Goal: Book appointment/travel/reservation

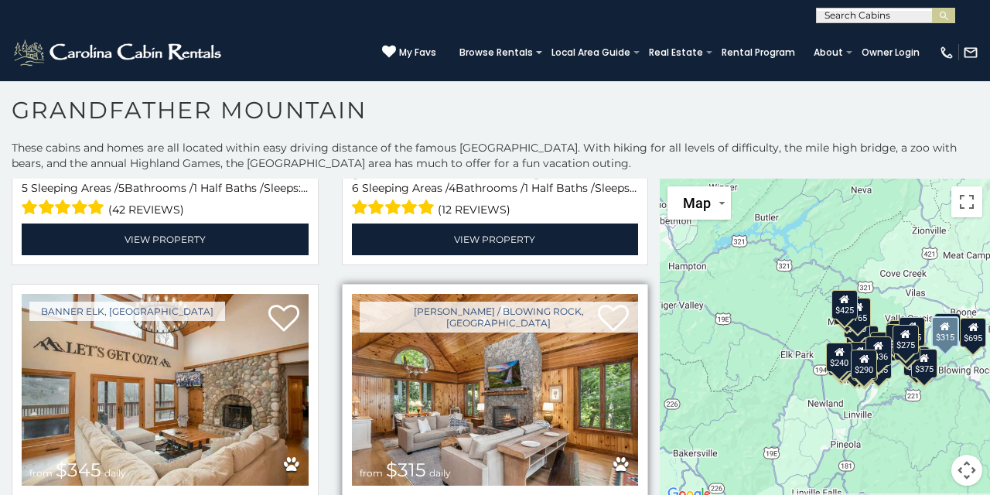
scroll to position [3458, 0]
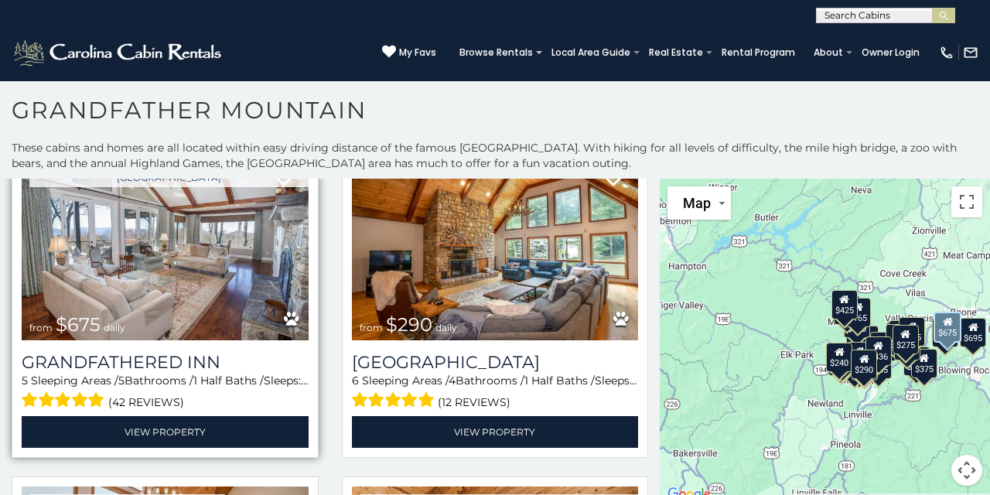
click at [247, 228] on img at bounding box center [165, 244] width 287 height 192
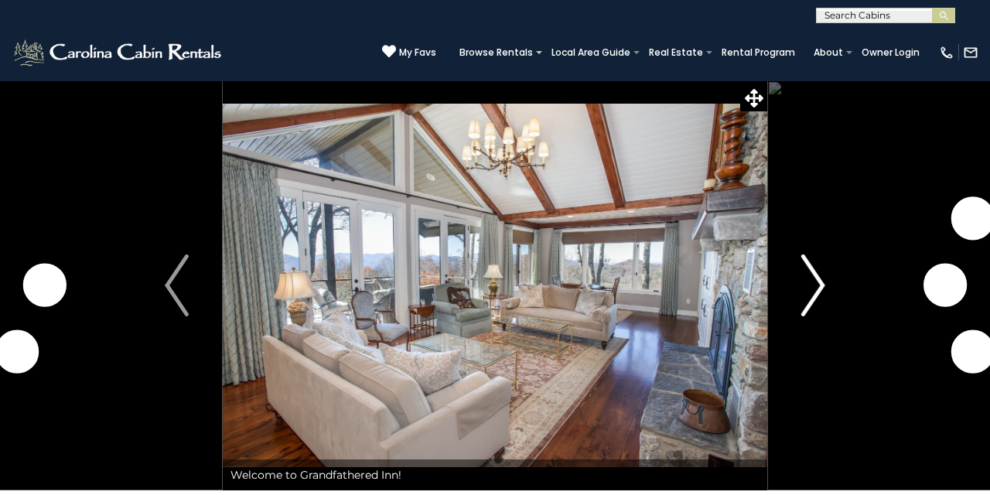
click at [818, 292] on img "Next" at bounding box center [812, 285] width 23 height 62
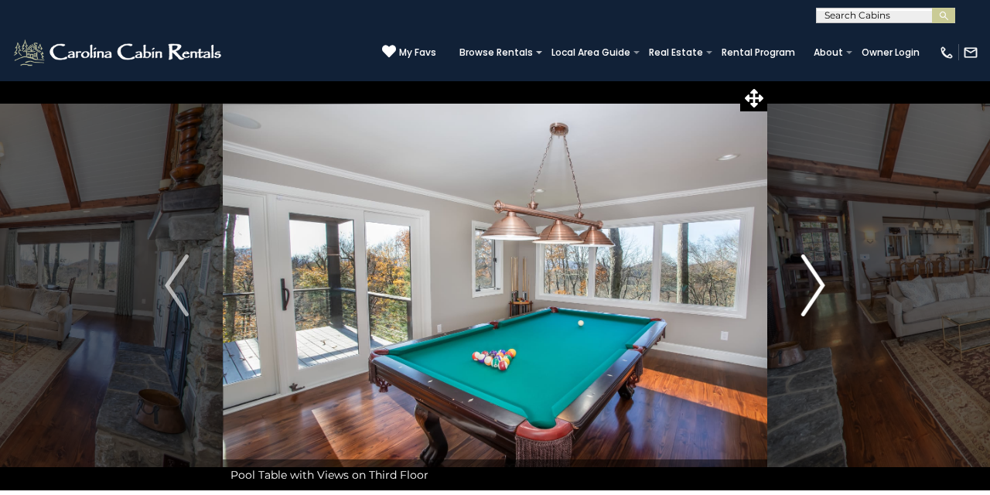
click at [818, 292] on img "Next" at bounding box center [812, 285] width 23 height 62
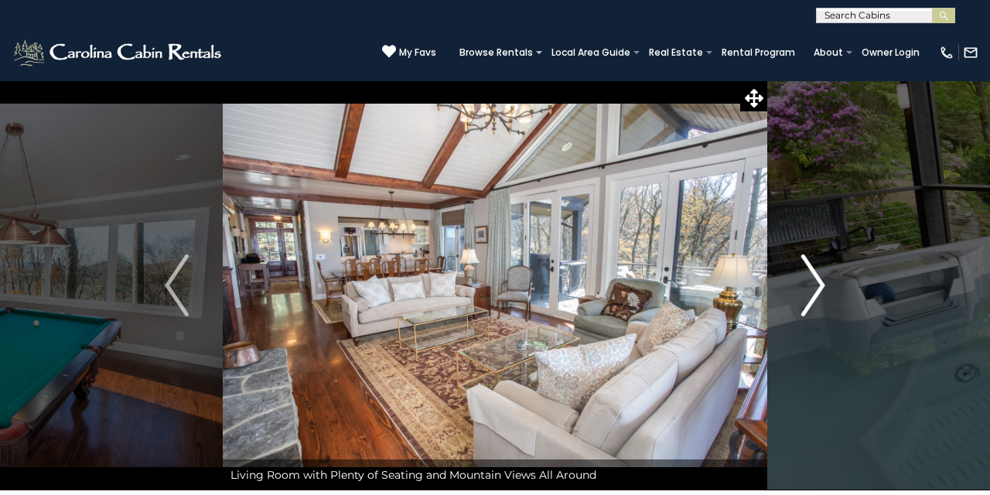
click at [818, 292] on img "Next" at bounding box center [812, 285] width 23 height 62
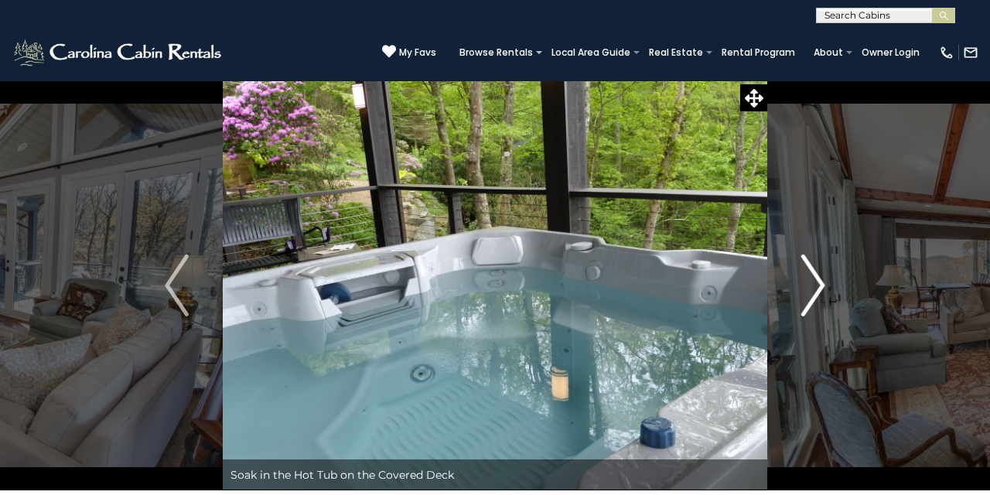
click at [818, 292] on img "Next" at bounding box center [812, 285] width 23 height 62
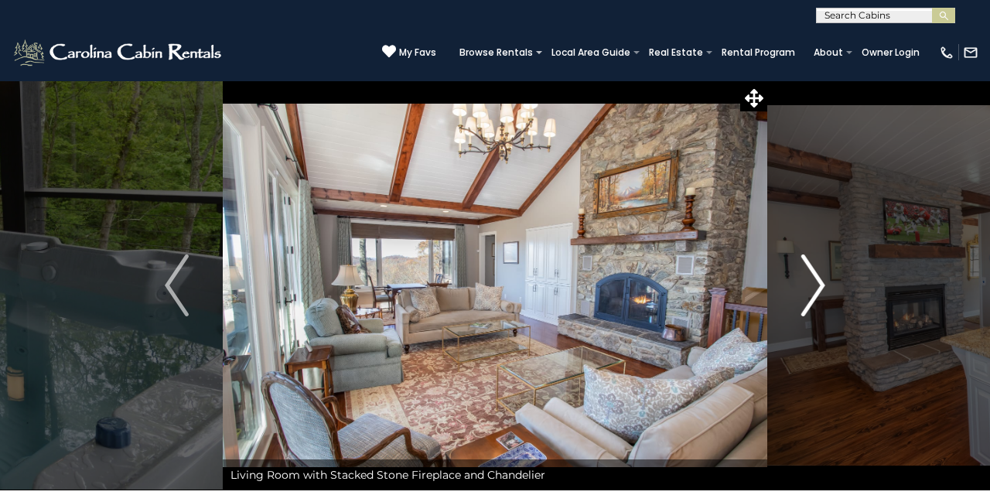
click at [818, 292] on img "Next" at bounding box center [812, 285] width 23 height 62
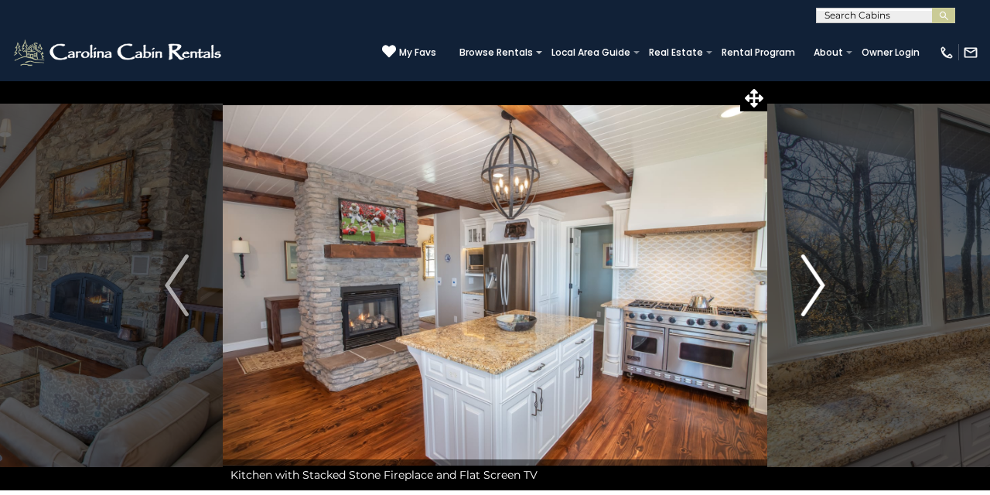
click at [818, 292] on img "Next" at bounding box center [812, 285] width 23 height 62
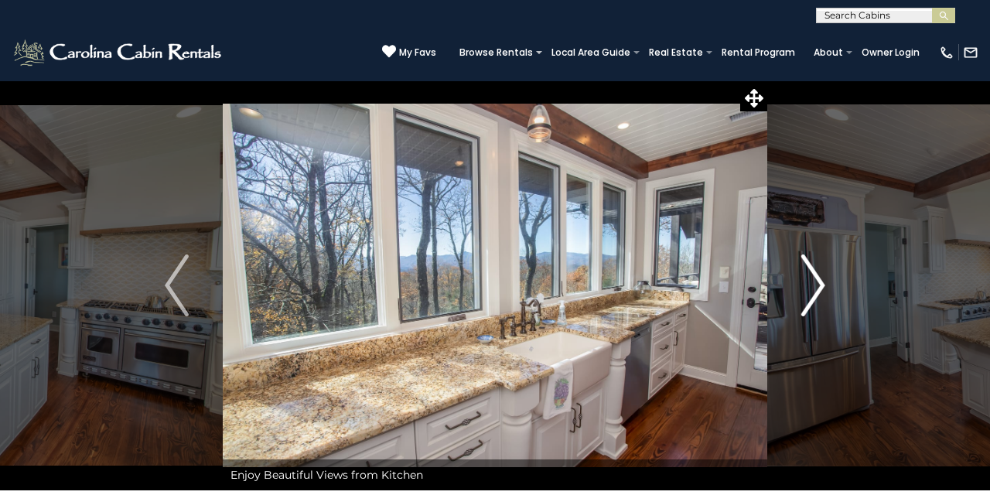
click at [818, 292] on img "Next" at bounding box center [812, 285] width 23 height 62
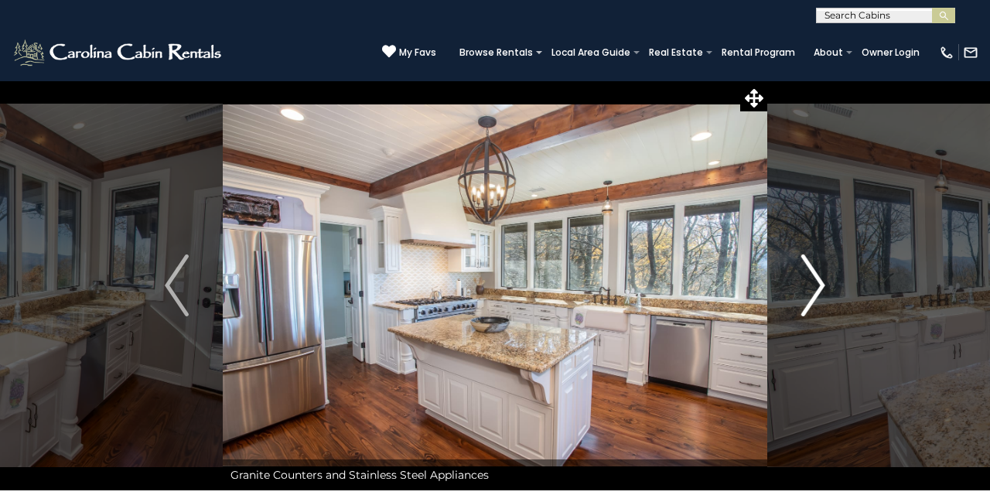
click at [818, 292] on img "Next" at bounding box center [812, 285] width 23 height 62
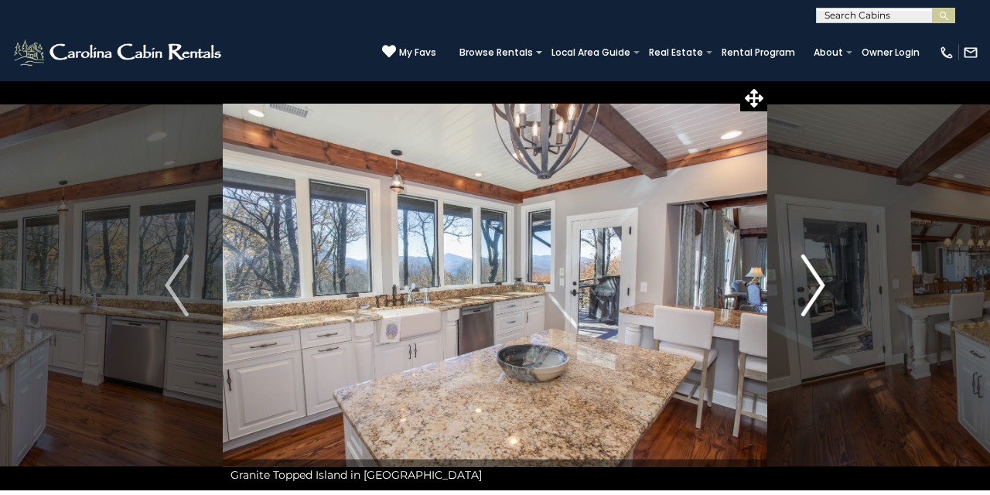
click at [818, 292] on img "Next" at bounding box center [812, 285] width 23 height 62
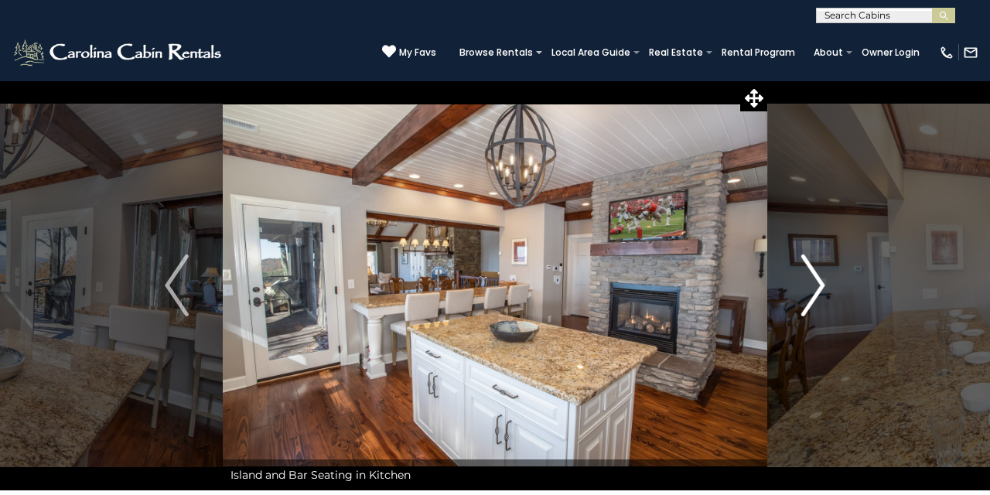
click at [818, 292] on img "Next" at bounding box center [812, 285] width 23 height 62
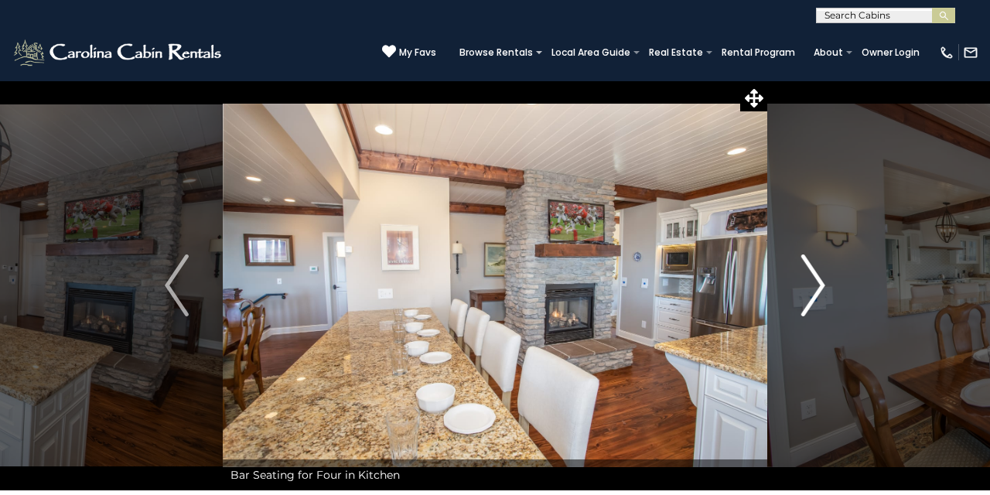
click at [818, 292] on img "Next" at bounding box center [812, 285] width 23 height 62
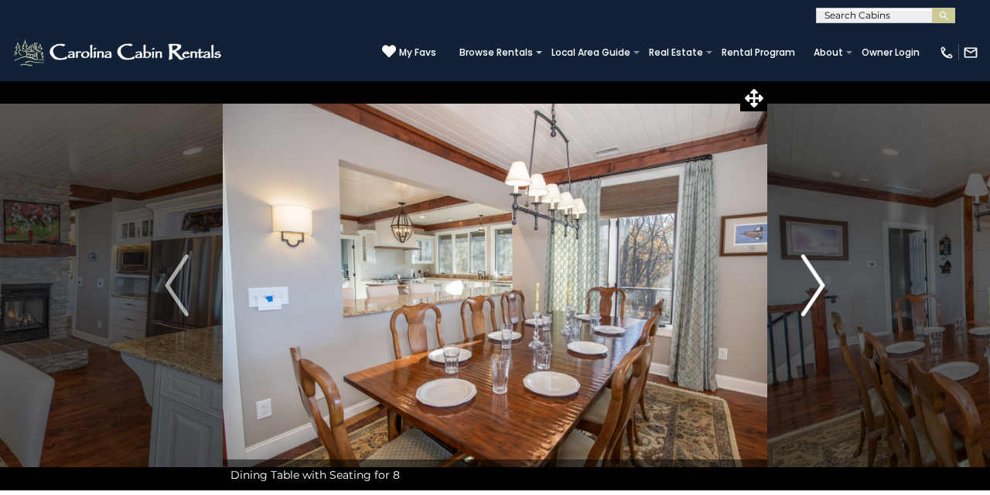
click at [818, 292] on img "Next" at bounding box center [812, 285] width 23 height 62
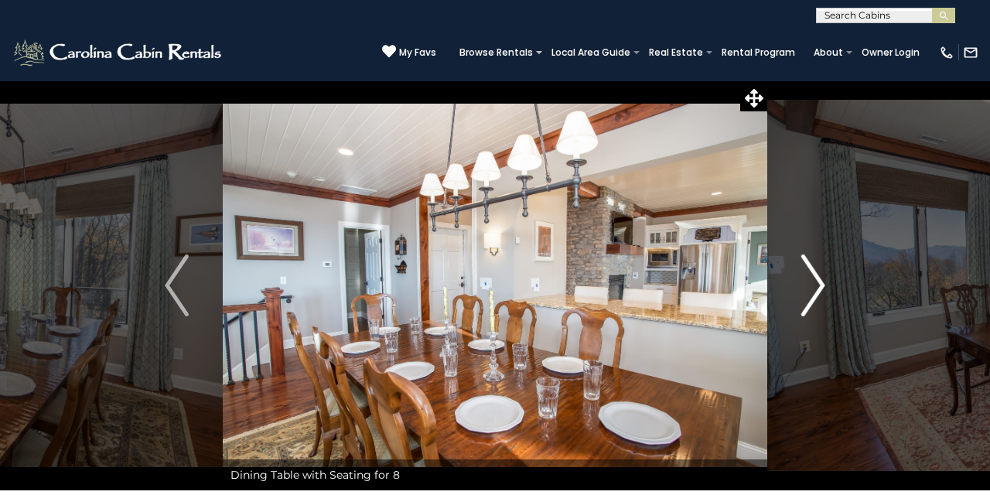
click at [818, 292] on img "Next" at bounding box center [812, 285] width 23 height 62
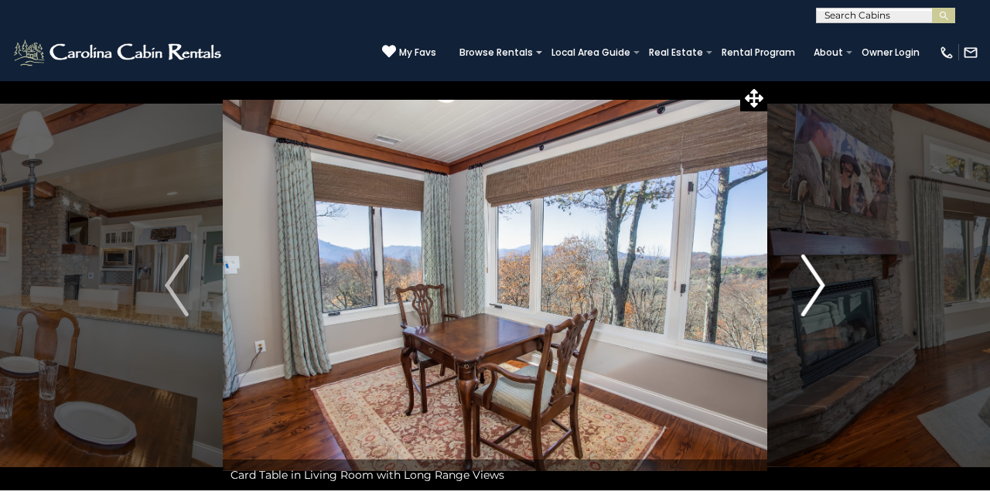
click at [818, 292] on img "Next" at bounding box center [812, 285] width 23 height 62
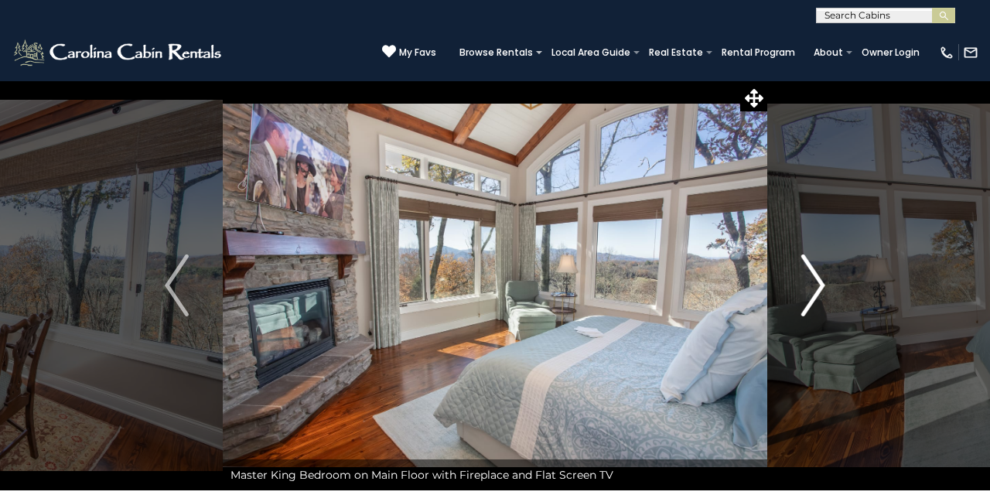
click at [818, 292] on img "Next" at bounding box center [812, 285] width 23 height 62
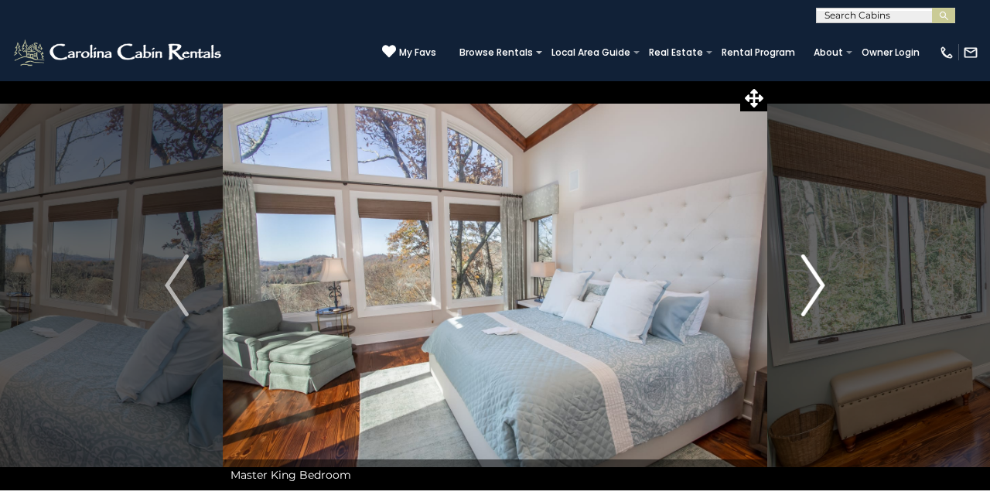
click at [818, 292] on img "Next" at bounding box center [812, 285] width 23 height 62
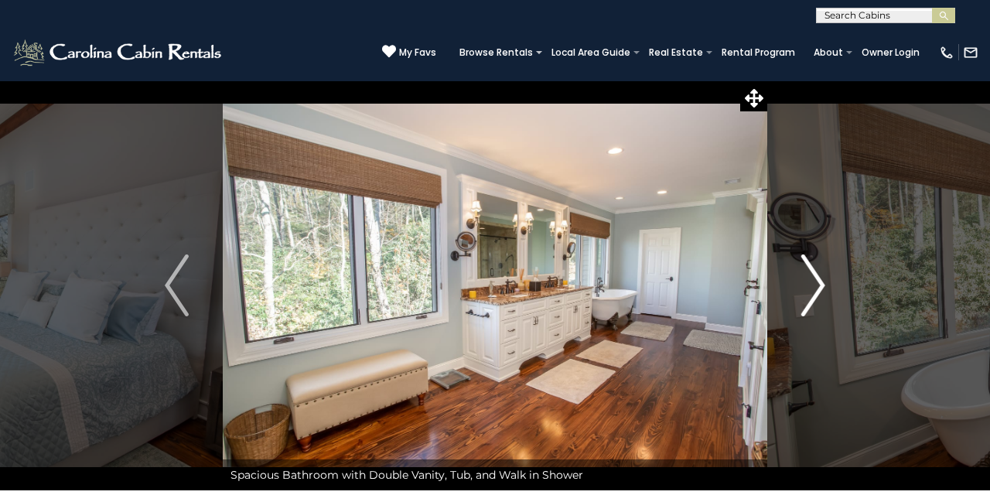
click at [818, 292] on img "Next" at bounding box center [812, 285] width 23 height 62
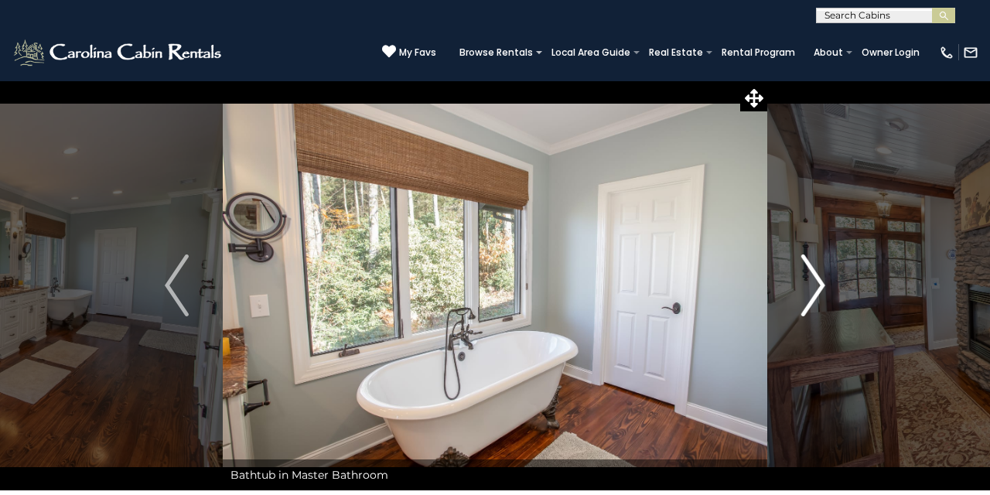
click at [818, 292] on img "Next" at bounding box center [812, 285] width 23 height 62
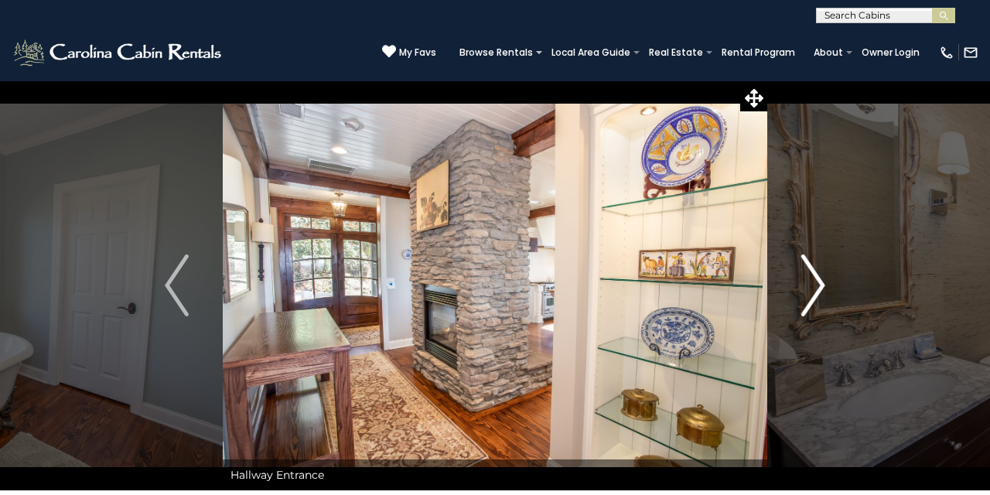
click at [818, 292] on img "Next" at bounding box center [812, 285] width 23 height 62
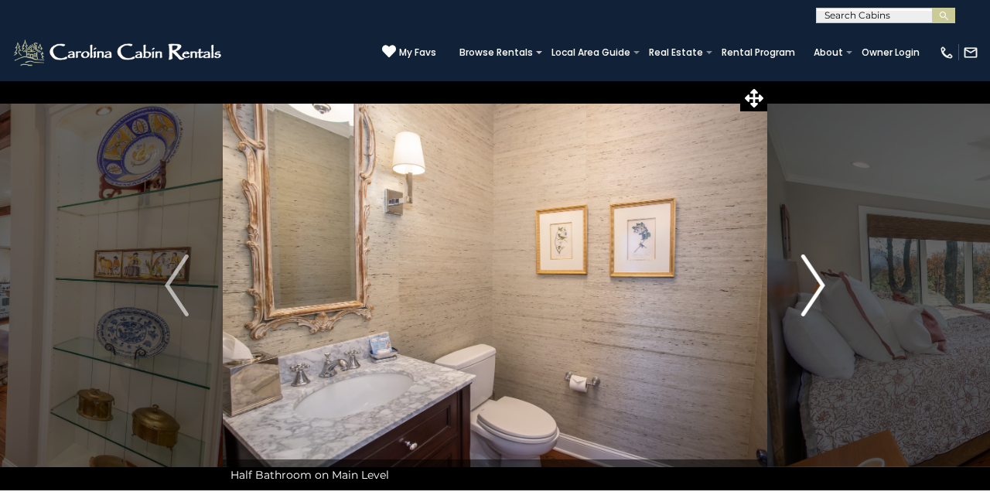
click at [818, 292] on img "Next" at bounding box center [812, 285] width 23 height 62
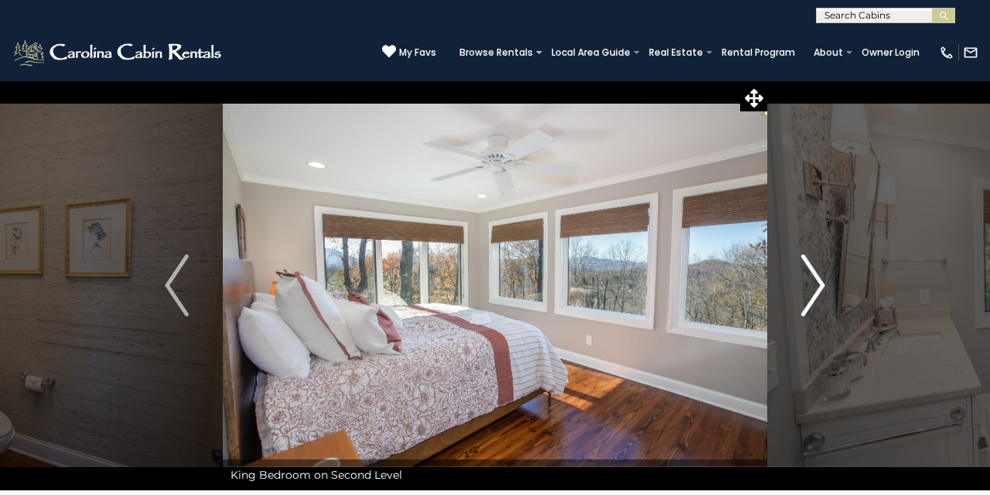
click at [818, 292] on img "Next" at bounding box center [812, 285] width 23 height 62
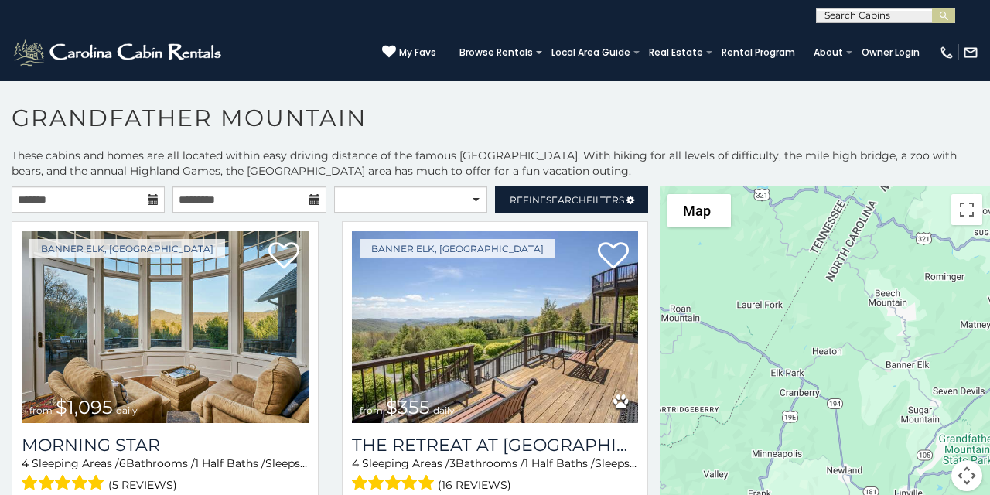
scroll to position [3458, 0]
